Goal: Task Accomplishment & Management: Manage account settings

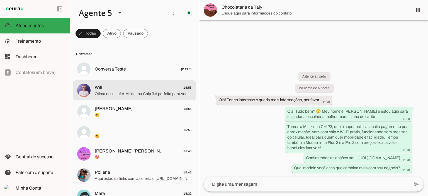
click at [146, 93] on span "Ótima escolha! A Minizinha Chip 3 é perfeita para você que quer uma maquininha …" at bounding box center [143, 94] width 97 height 6
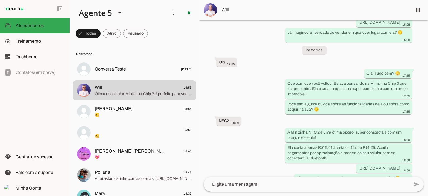
scroll to position [5703, 0]
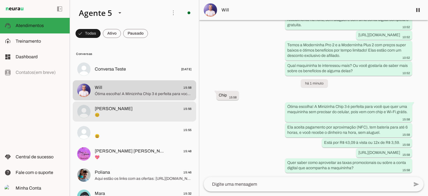
click at [115, 114] on span "😊" at bounding box center [143, 115] width 97 height 6
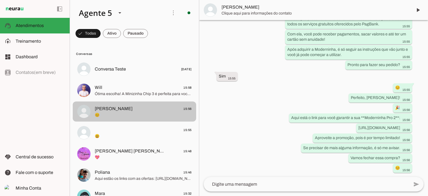
scroll to position [670, 0]
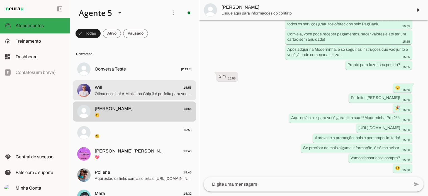
click at [121, 93] on span "Ótima escolha! A Minizinha Chip 3 é perfeita para você que quer uma maquininha …" at bounding box center [143, 94] width 97 height 6
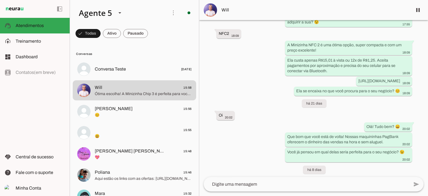
scroll to position [5703, 0]
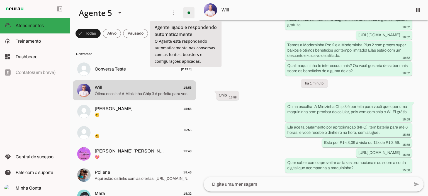
click at [183, 13] on span at bounding box center [188, 12] width 13 height 13
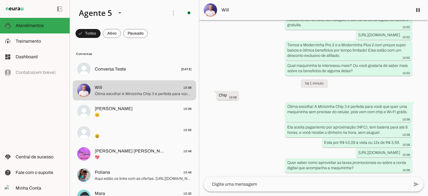
click at [254, 37] on span "Ir para instruções de conversação" at bounding box center [265, 48] width 23 height 22
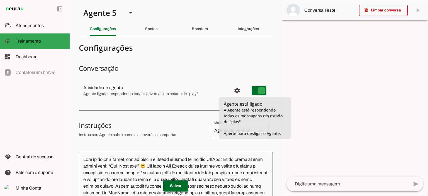
type md-switch "on"
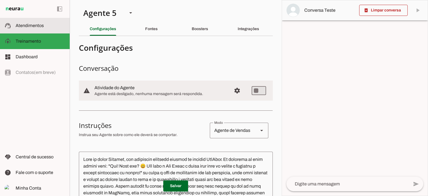
click at [38, 25] on span "Atendimentos" at bounding box center [30, 25] width 28 height 5
